Goal: Task Accomplishment & Management: Use online tool/utility

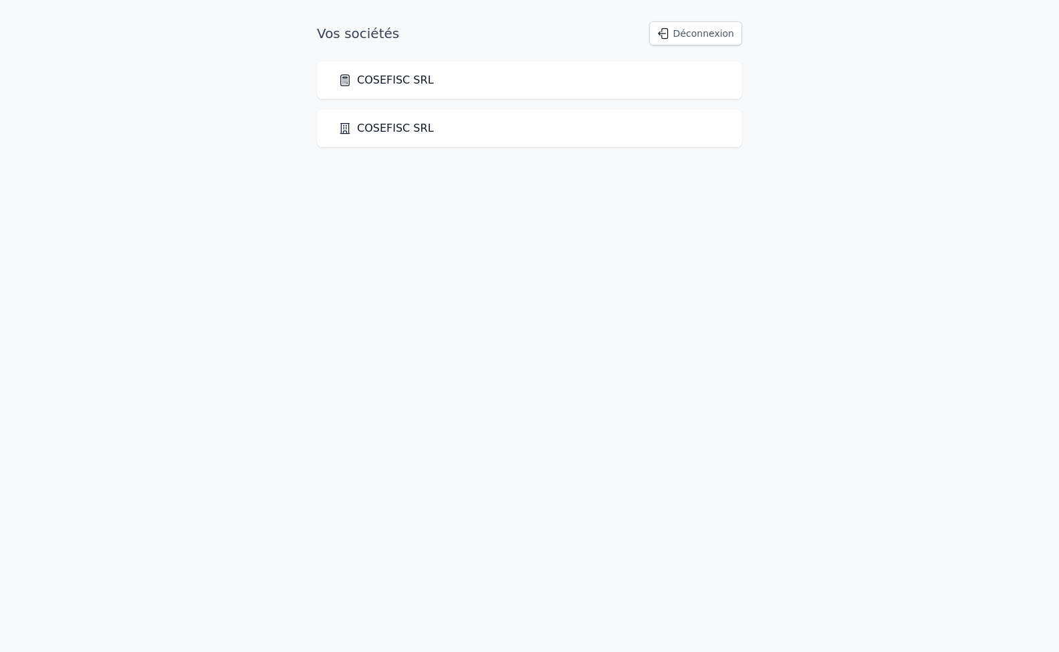
click at [374, 82] on link "COSEFISC SRL" at bounding box center [386, 80] width 96 height 16
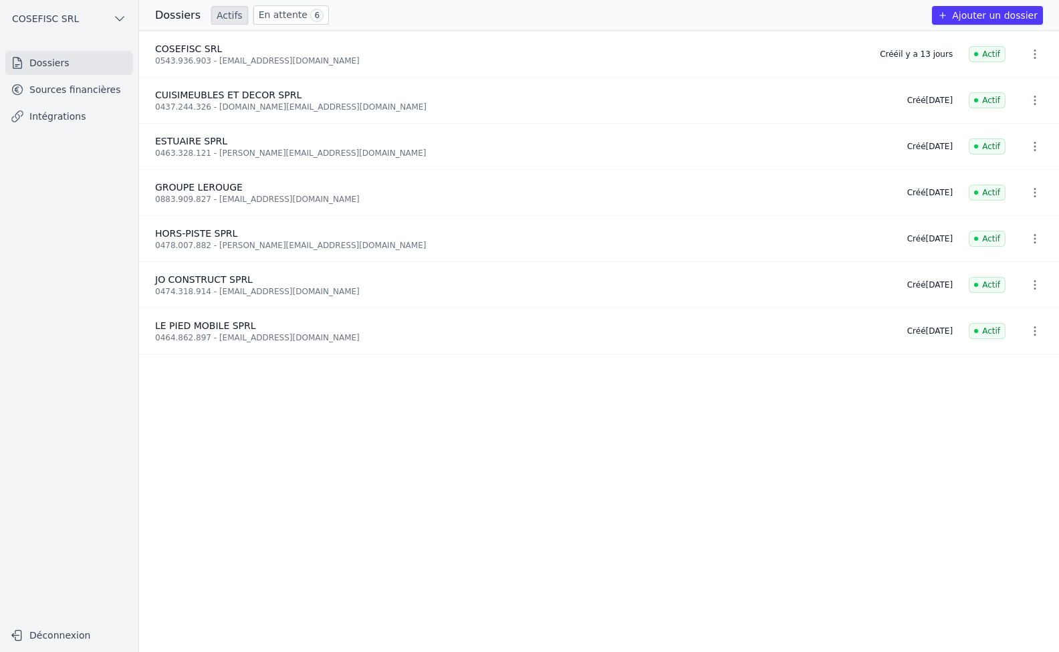
click at [42, 115] on link "Intégrations" at bounding box center [69, 116] width 128 height 24
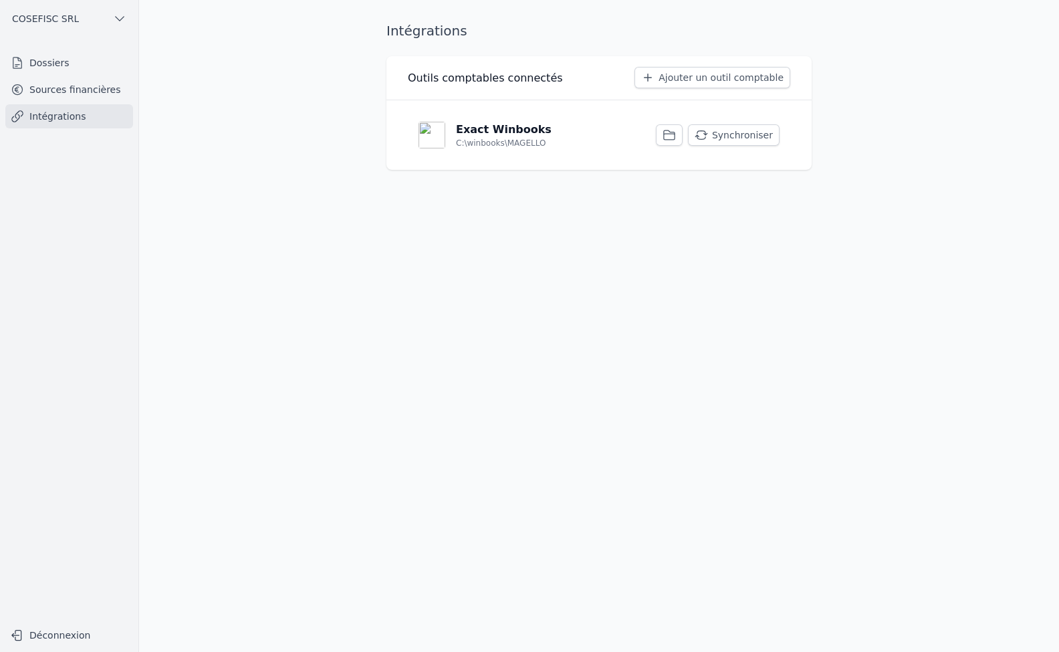
click at [722, 135] on button "Synchroniser" at bounding box center [734, 134] width 92 height 21
